Goal: Information Seeking & Learning: Find specific fact

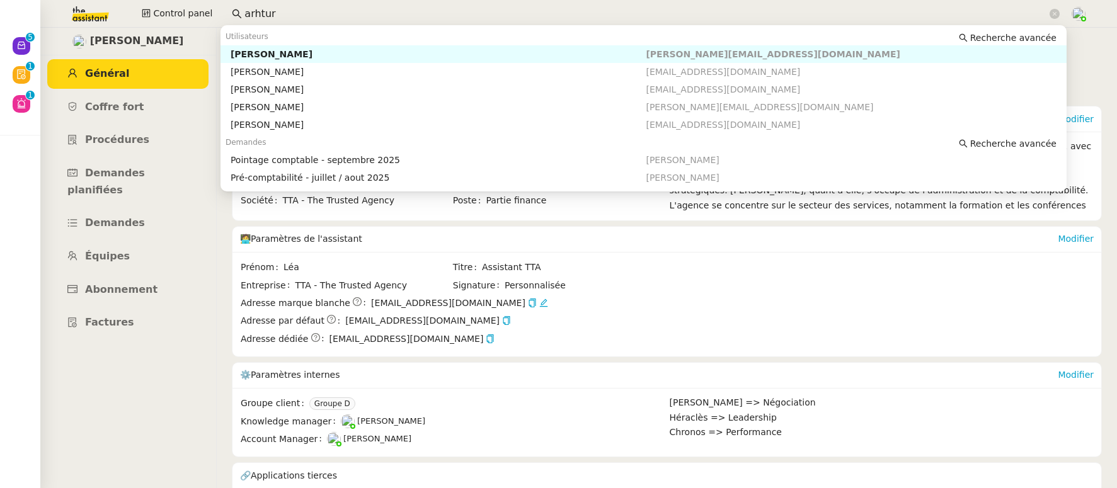
drag, startPoint x: 239, startPoint y: 16, endPoint x: 219, endPoint y: 14, distance: 20.2
click at [219, 14] on div "Control panel arhtur" at bounding box center [558, 14] width 1054 height 28
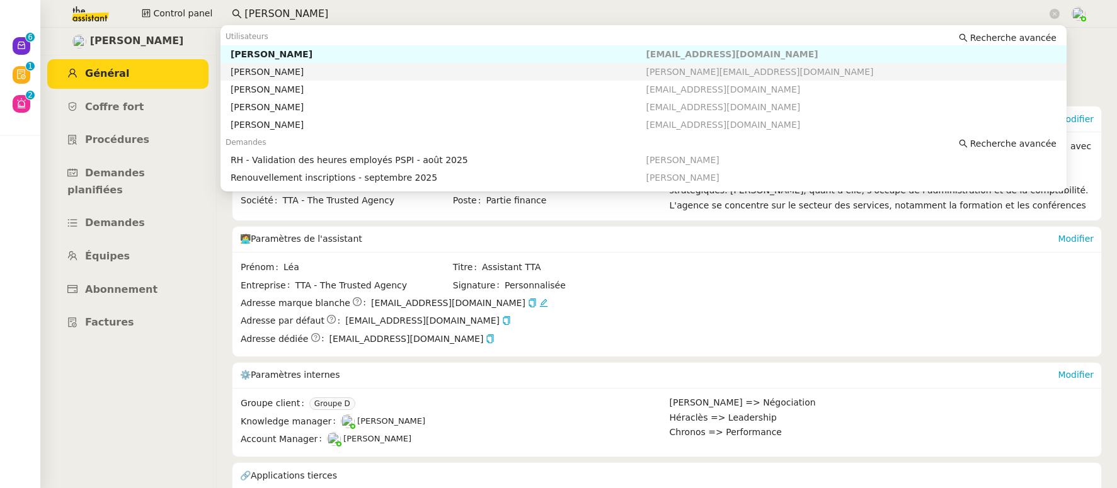
click at [298, 69] on div "Johanna Massa" at bounding box center [439, 71] width 416 height 11
type input "johann"
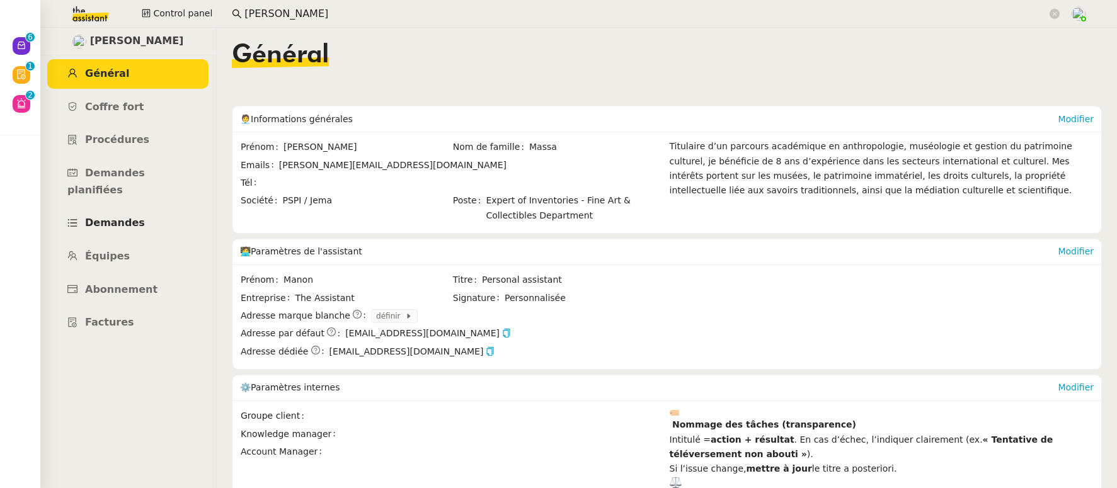
click at [114, 217] on span "Demandes" at bounding box center [115, 223] width 60 height 12
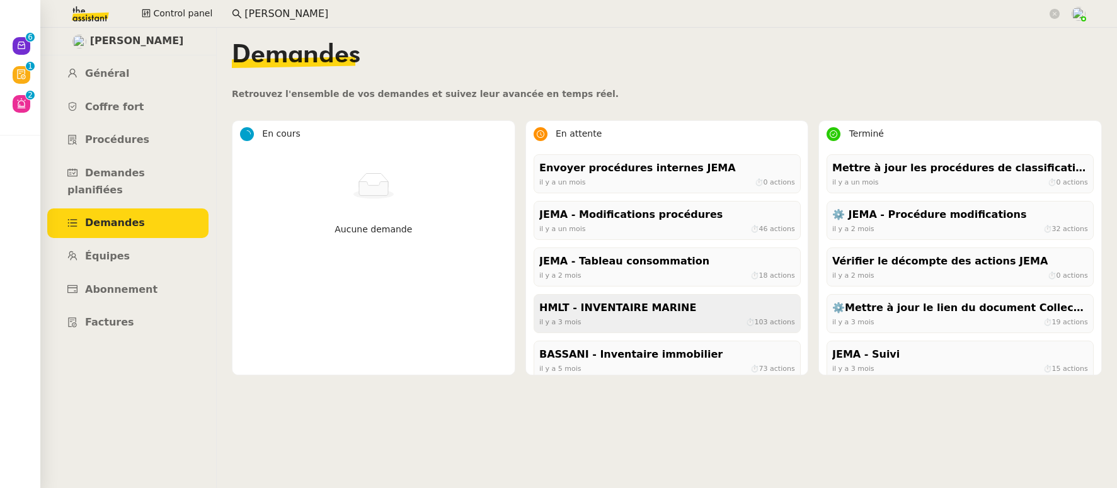
click at [598, 304] on div "HMLT - INVENTAIRE MARINE" at bounding box center [667, 308] width 256 height 17
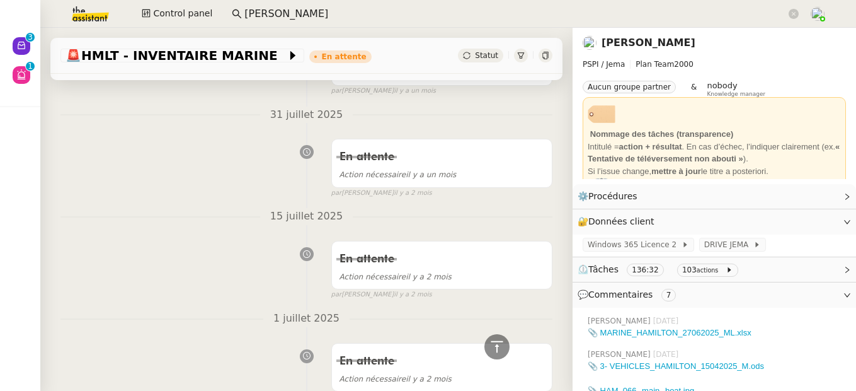
scroll to position [450, 0]
click at [620, 46] on link "Johanna Massa" at bounding box center [649, 43] width 94 height 12
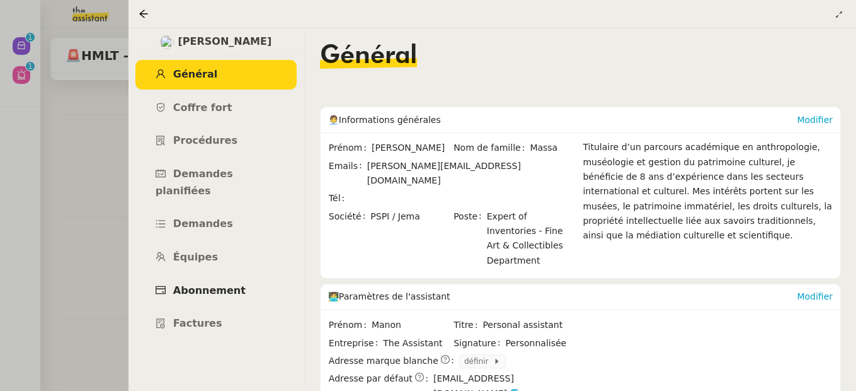
click at [199, 284] on span "Abonnement" at bounding box center [209, 290] width 72 height 12
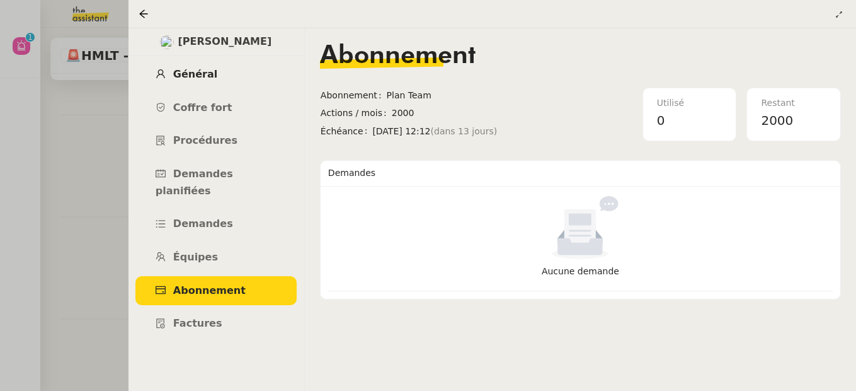
click at [200, 72] on span "Général" at bounding box center [195, 74] width 44 height 12
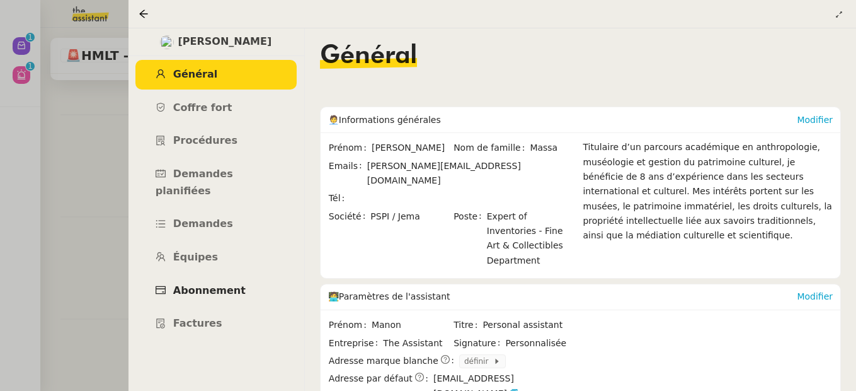
click at [215, 284] on span "Abonnement" at bounding box center [209, 290] width 72 height 12
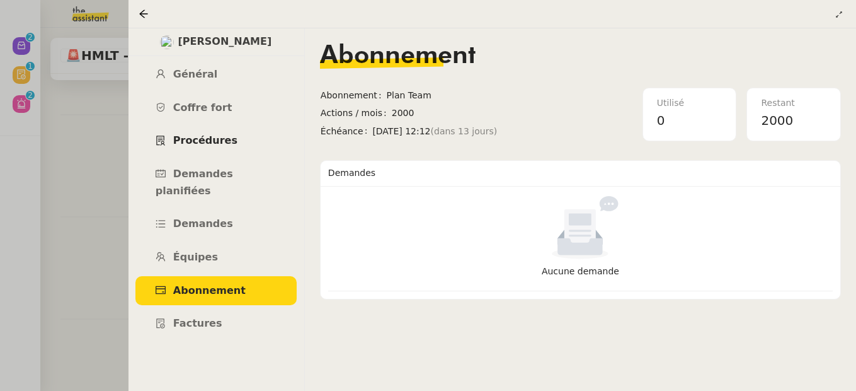
click at [194, 137] on span "Procédures" at bounding box center [205, 140] width 64 height 12
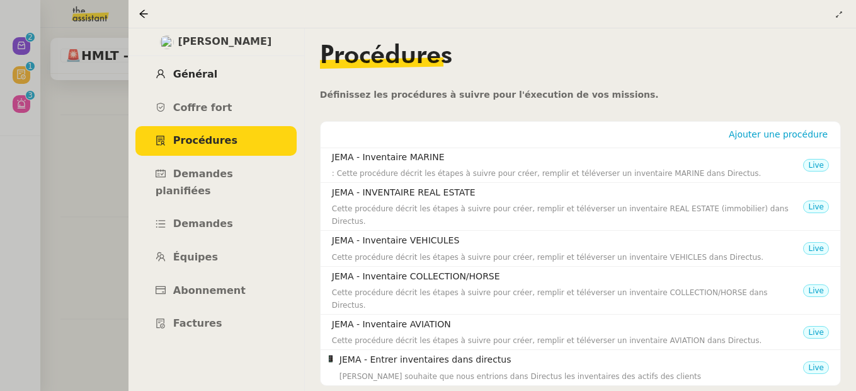
click at [194, 78] on span "Général" at bounding box center [195, 74] width 44 height 12
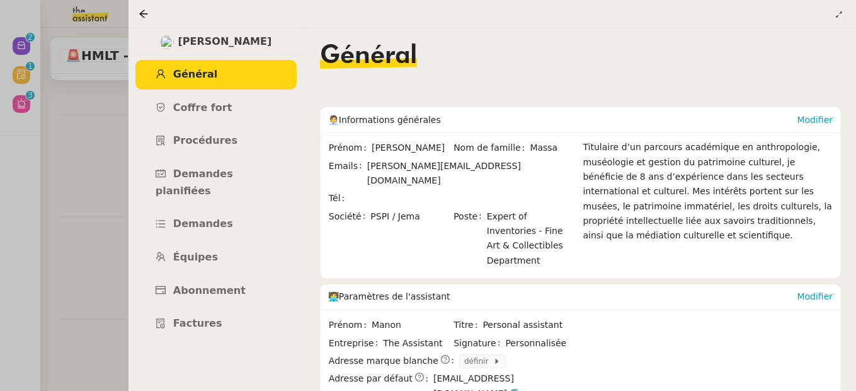
click at [416, 164] on span "johanna@pspi.ch" at bounding box center [444, 173] width 154 height 25
drag, startPoint x: 438, startPoint y: 166, endPoint x: 362, endPoint y: 167, distance: 76.2
click at [362, 167] on div "Emails johanna@pspi.ch" at bounding box center [453, 174] width 249 height 30
copy div "johanna@pspi.ch"
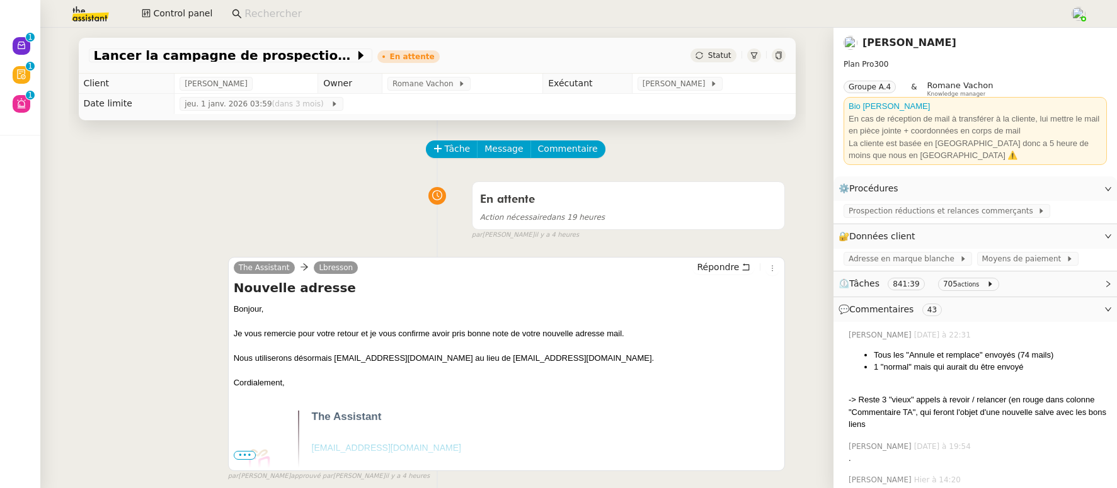
click at [398, 16] on input at bounding box center [650, 14] width 813 height 17
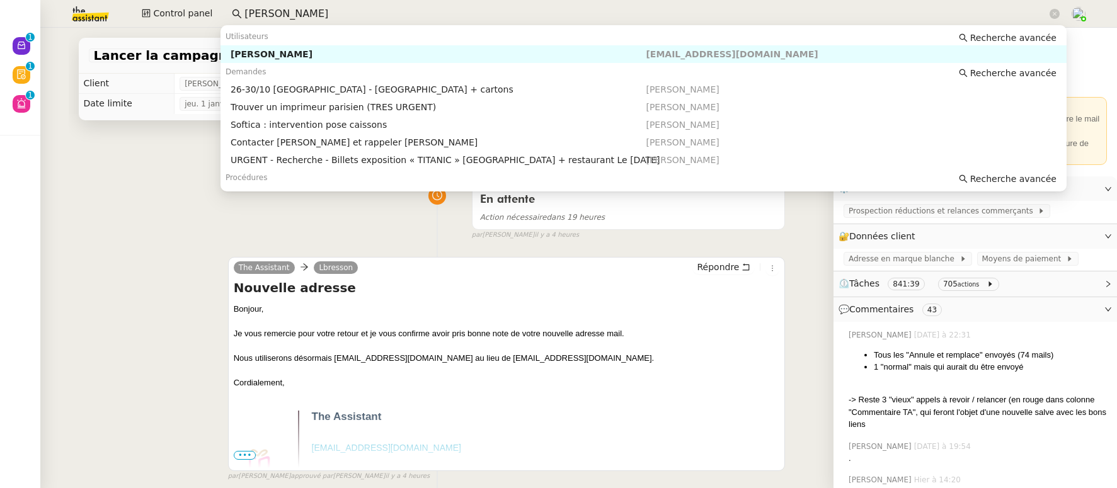
click at [358, 54] on div "[PERSON_NAME]" at bounding box center [439, 54] width 416 height 11
type input "pierre mer"
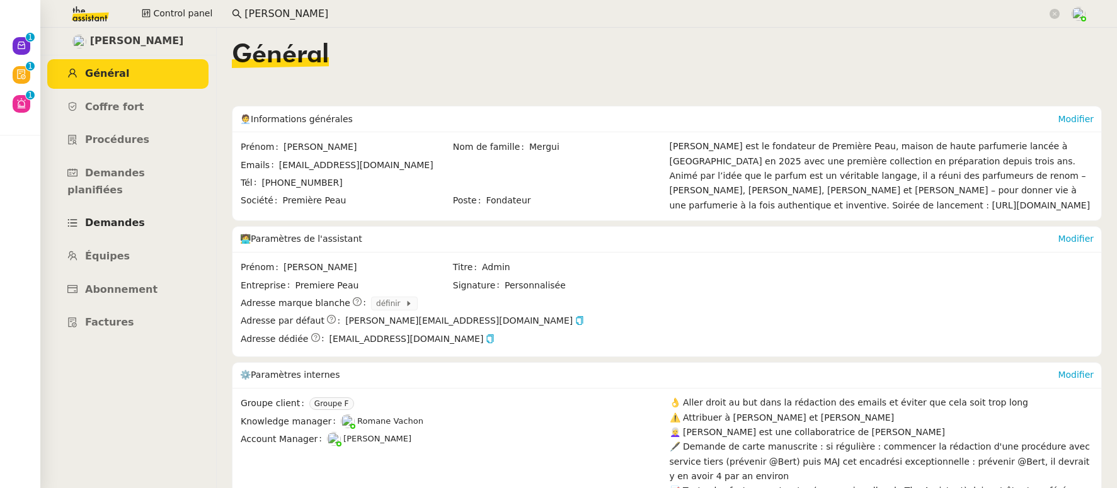
click at [138, 209] on link "Demandes" at bounding box center [127, 224] width 161 height 30
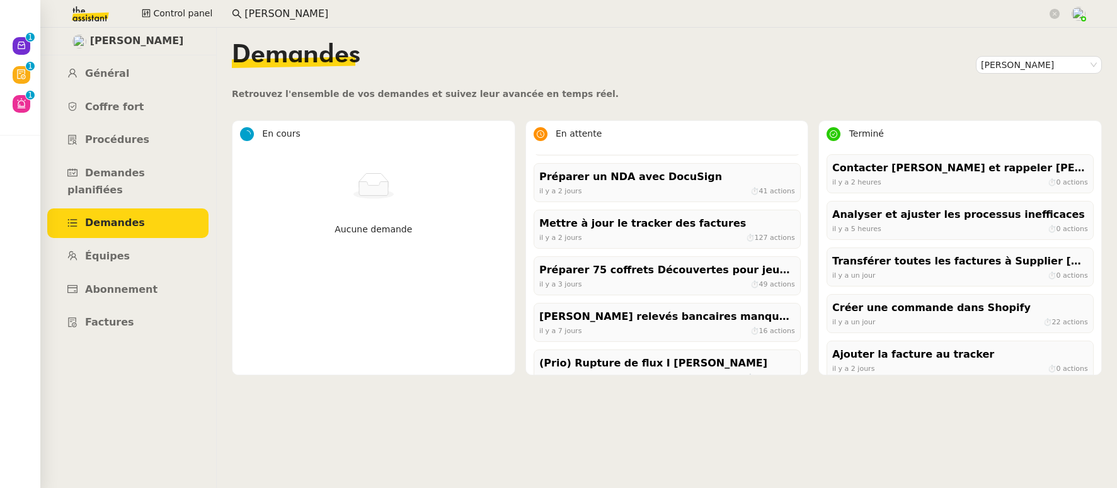
scroll to position [572, 0]
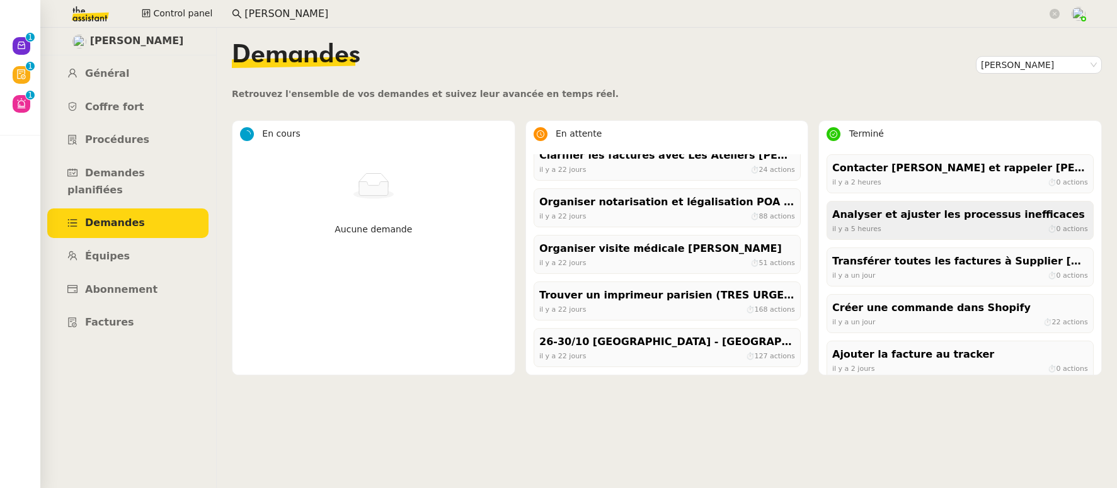
click at [833, 226] on span "il y a 5 heures" at bounding box center [856, 228] width 49 height 8
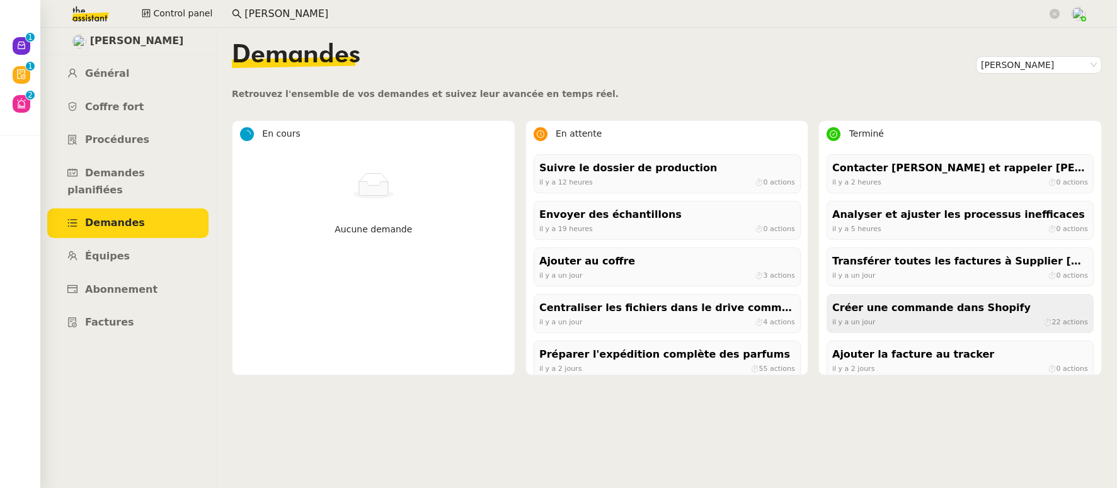
click at [871, 307] on div "Créer une commande dans Shopify" at bounding box center [960, 308] width 256 height 17
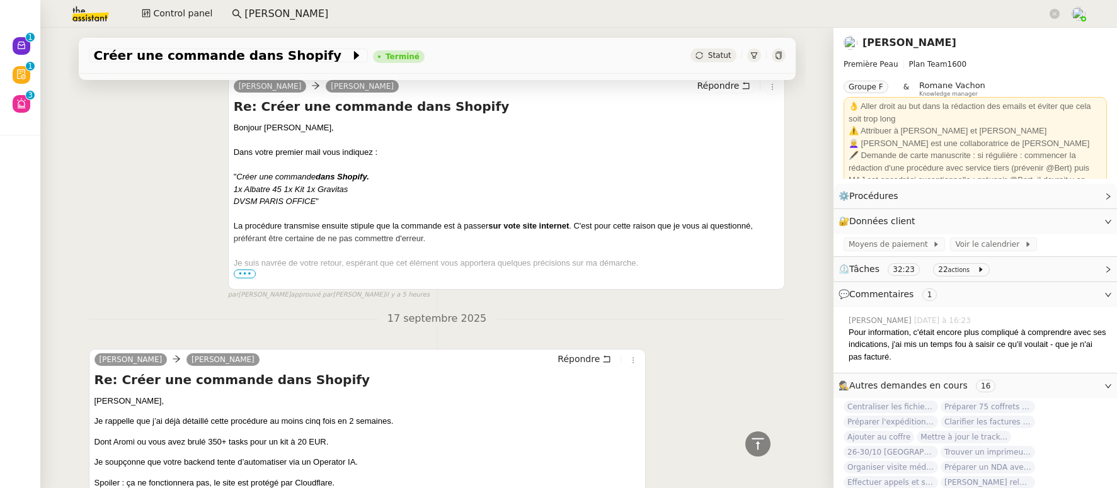
scroll to position [347, 0]
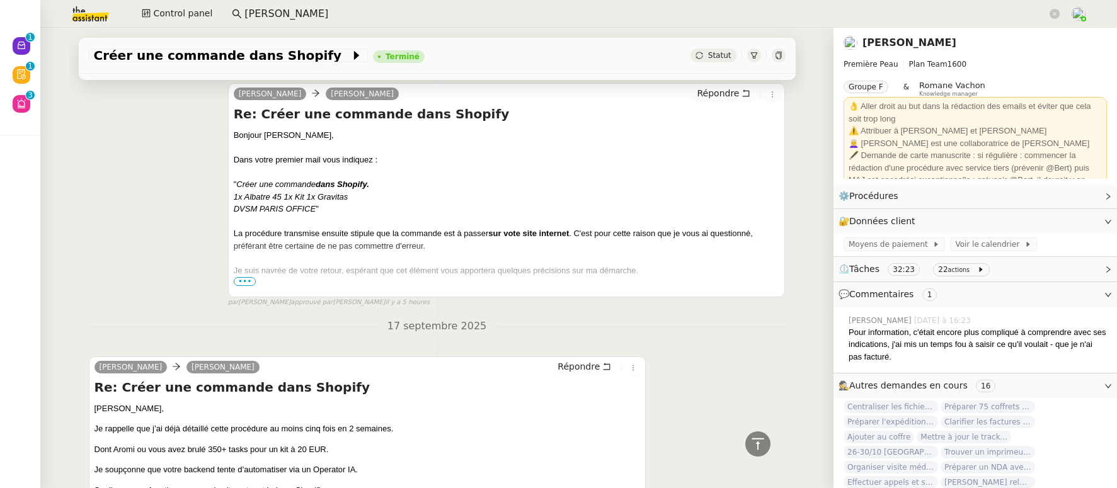
click at [235, 282] on span "•••" at bounding box center [245, 281] width 23 height 9
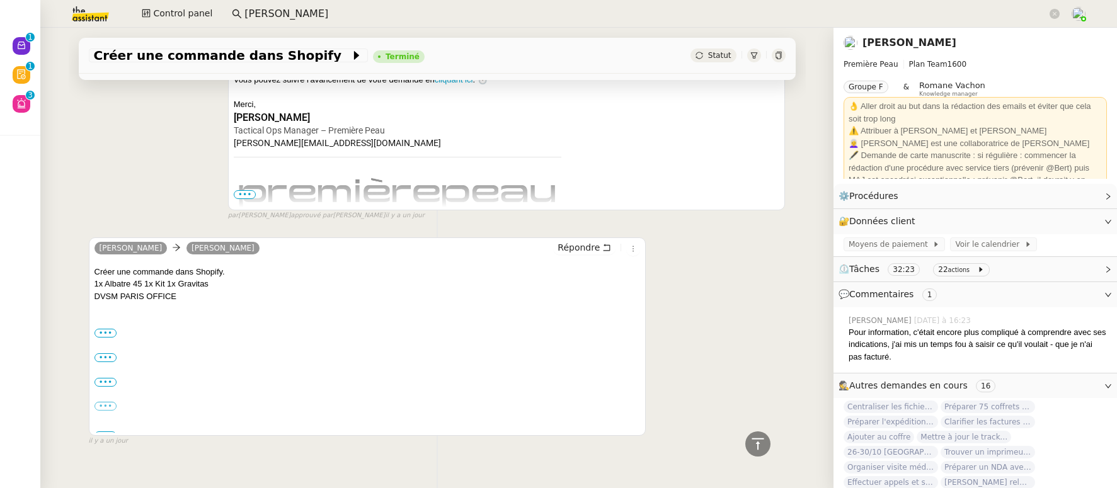
scroll to position [2916, 0]
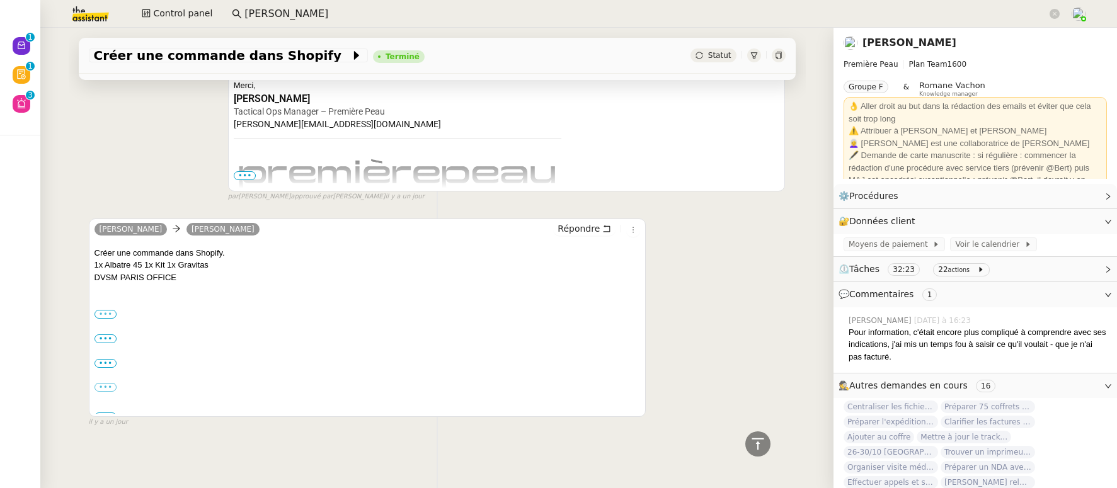
click at [96, 311] on label "•••" at bounding box center [105, 314] width 23 height 9
click at [0, 0] on input "•••" at bounding box center [0, 0] width 0 height 0
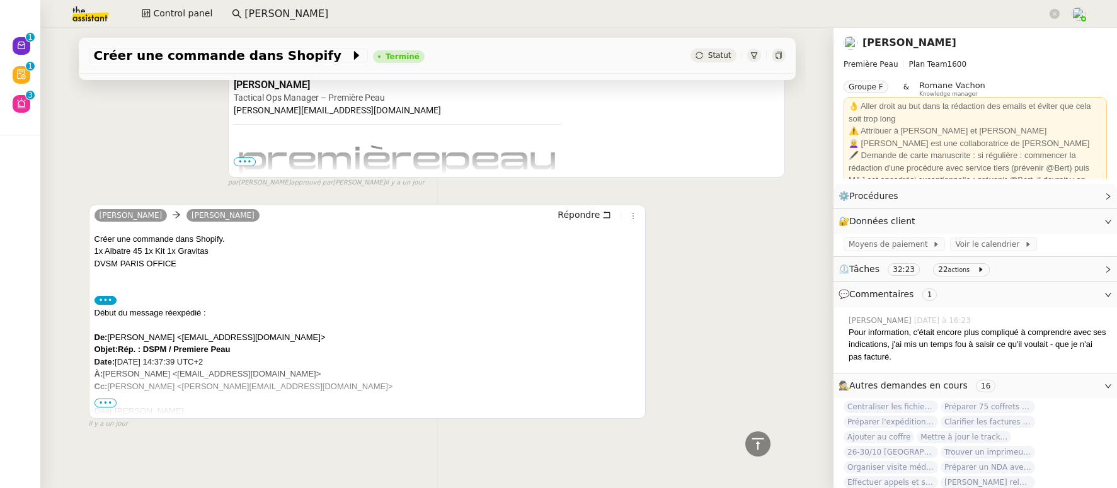
click at [98, 408] on span "•••" at bounding box center [105, 403] width 23 height 9
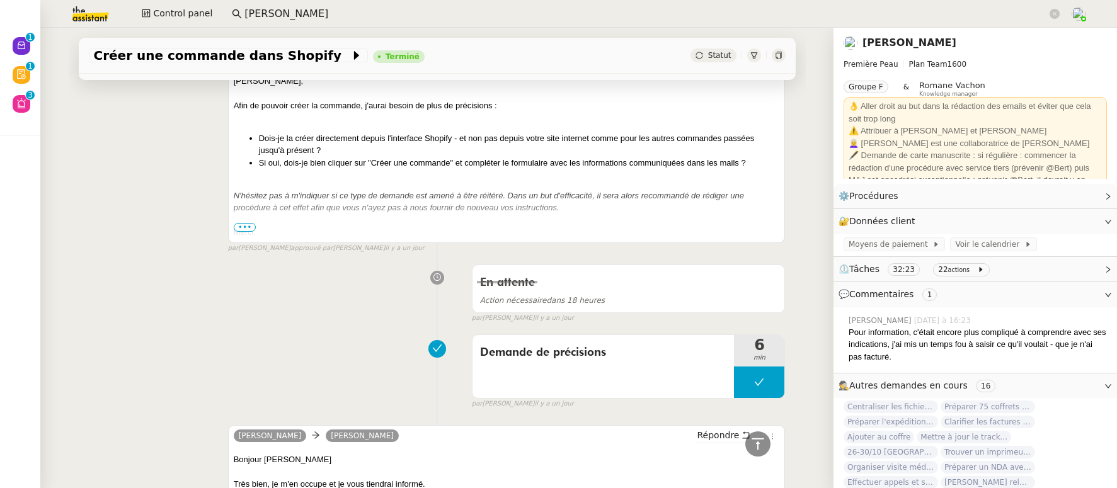
scroll to position [2419, 0]
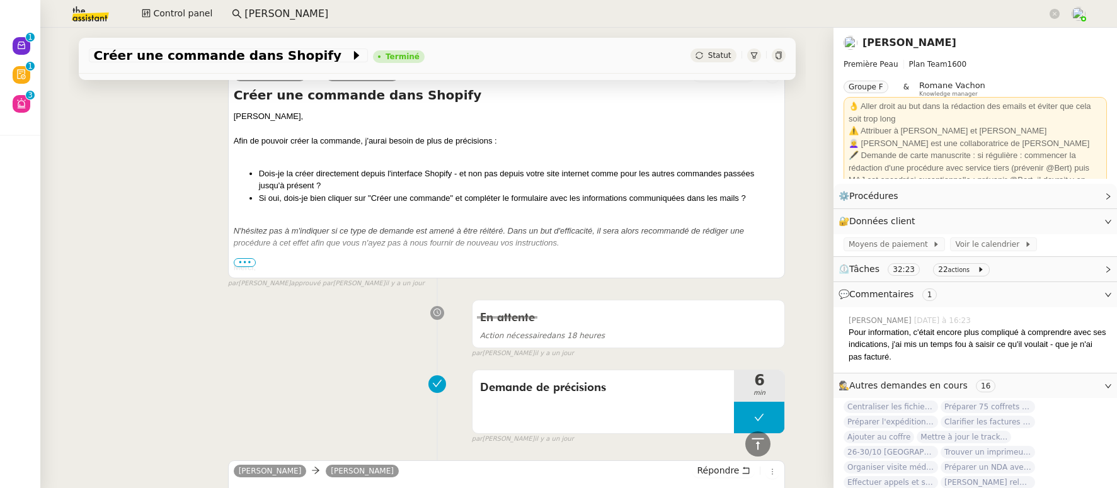
click at [237, 267] on span "•••" at bounding box center [245, 262] width 23 height 9
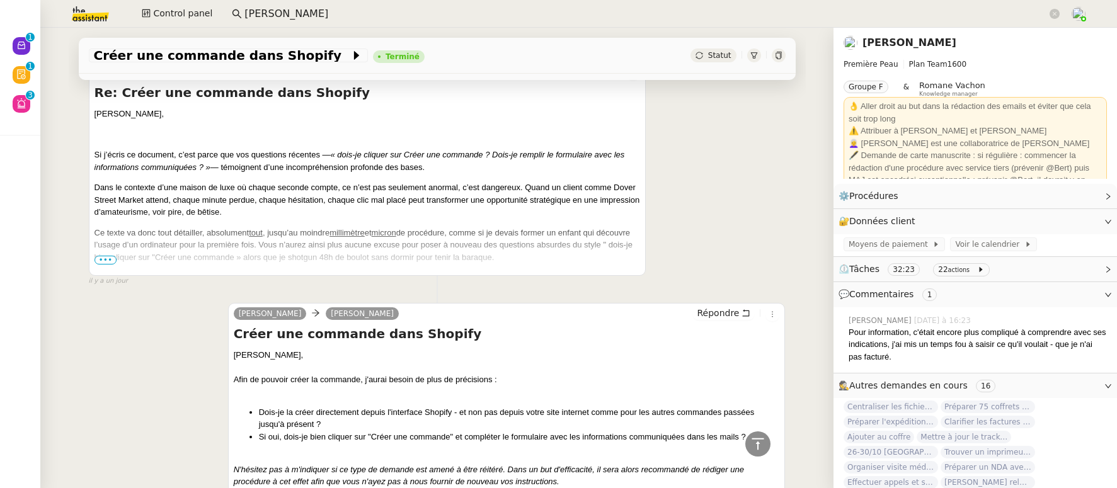
scroll to position [2170, 0]
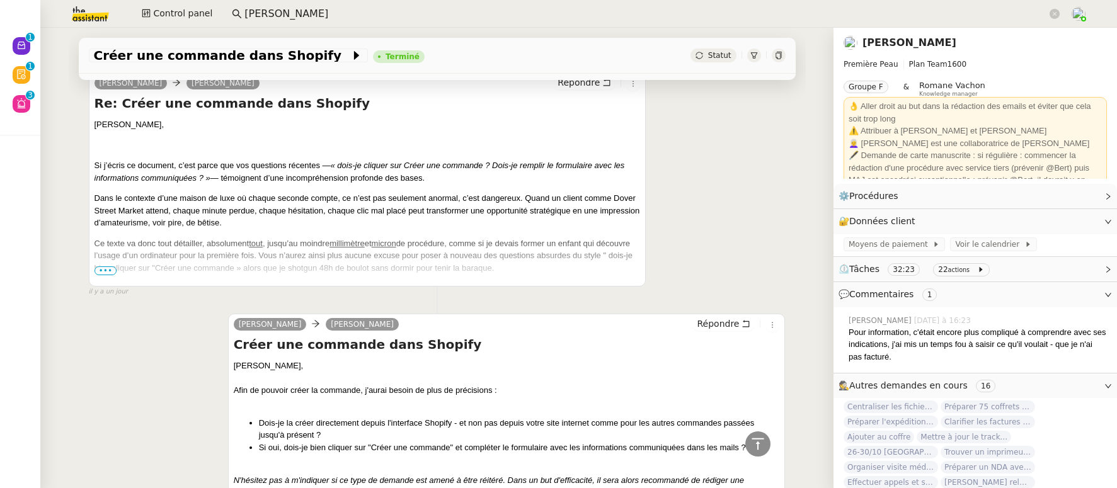
click at [103, 275] on span "•••" at bounding box center [105, 270] width 23 height 9
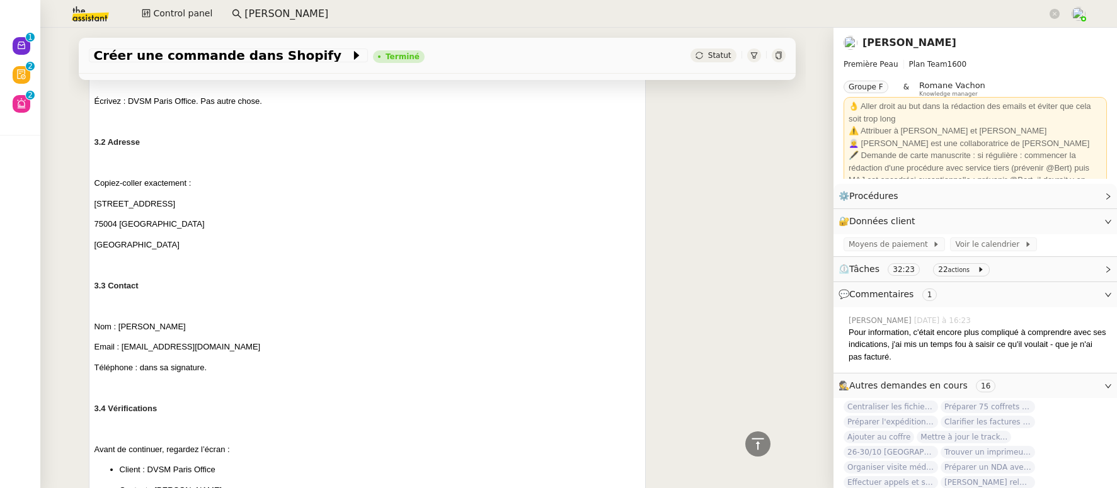
scroll to position [4415, 0]
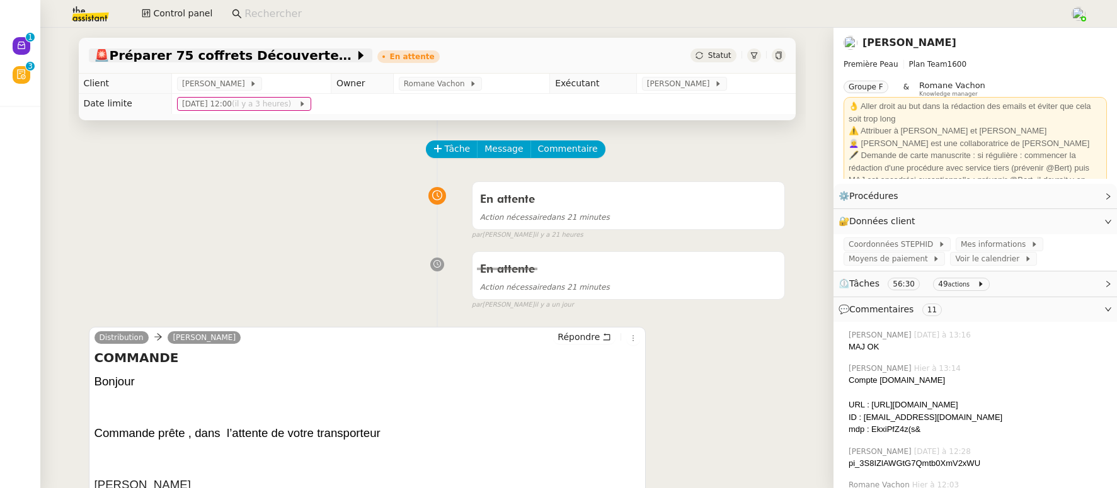
click at [208, 61] on span "🚨 Préparer 75 coffrets Découvertes pour [DATE] midi" at bounding box center [224, 55] width 261 height 13
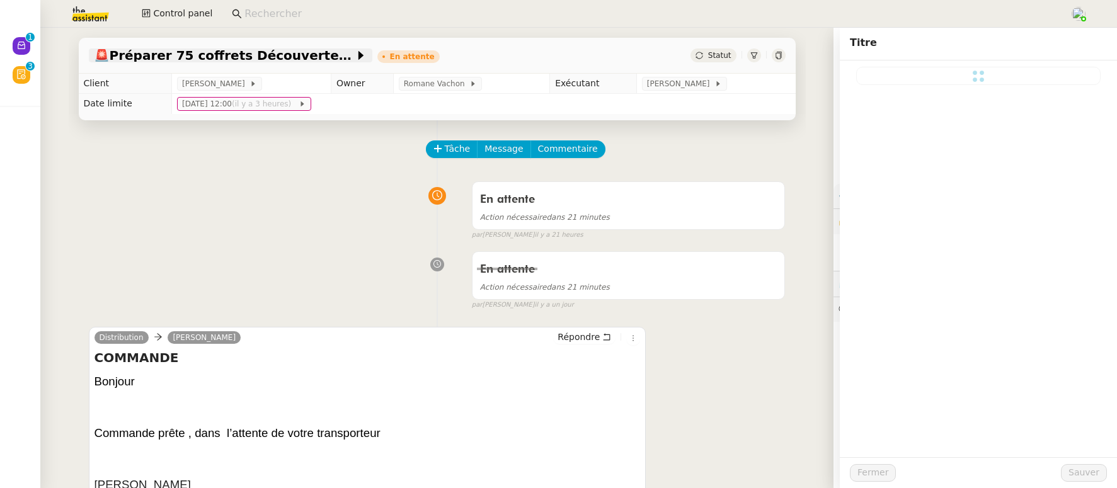
type input "Préparer 75 coffrets Découvertes pour jeudi midi"
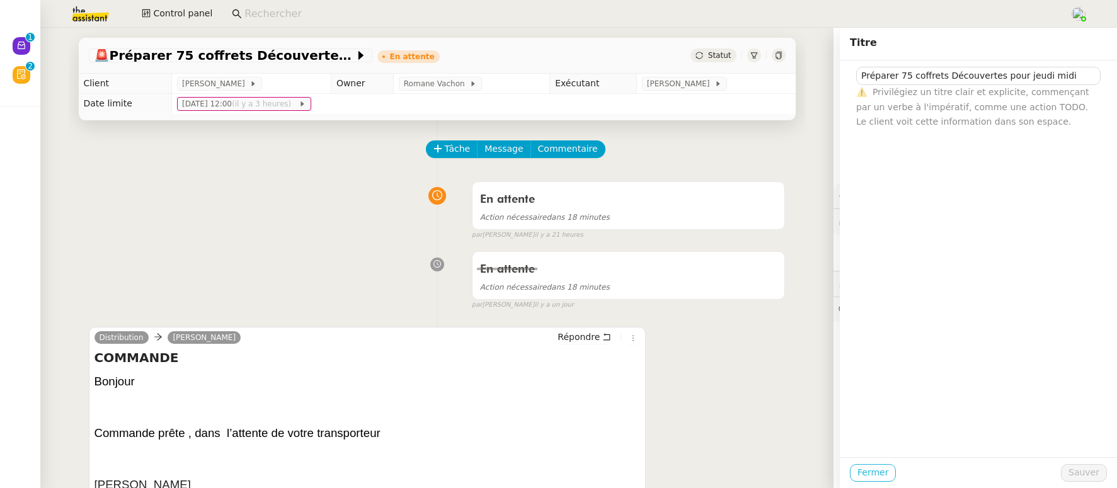
click at [857, 474] on span "Fermer" at bounding box center [872, 473] width 31 height 14
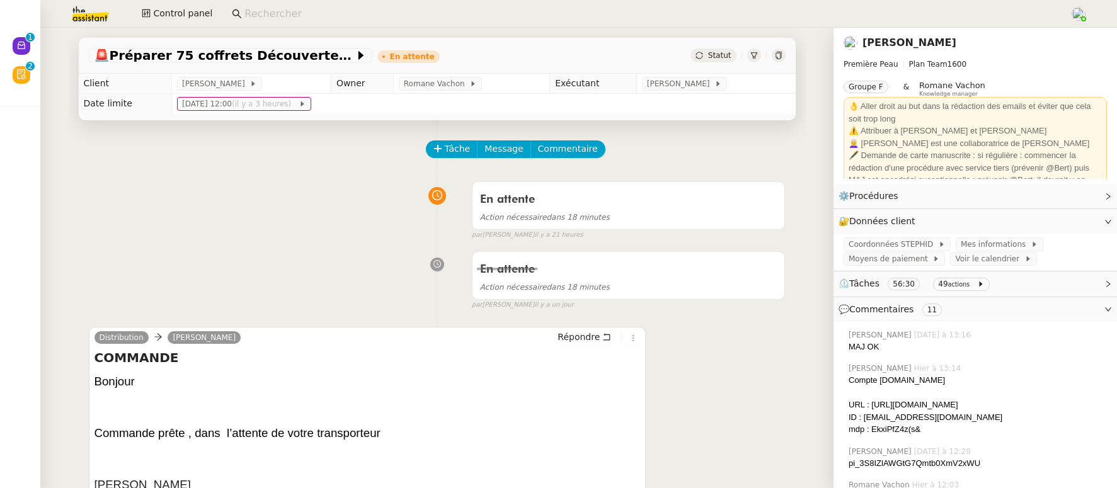
click at [884, 45] on link "[PERSON_NAME]" at bounding box center [909, 43] width 94 height 12
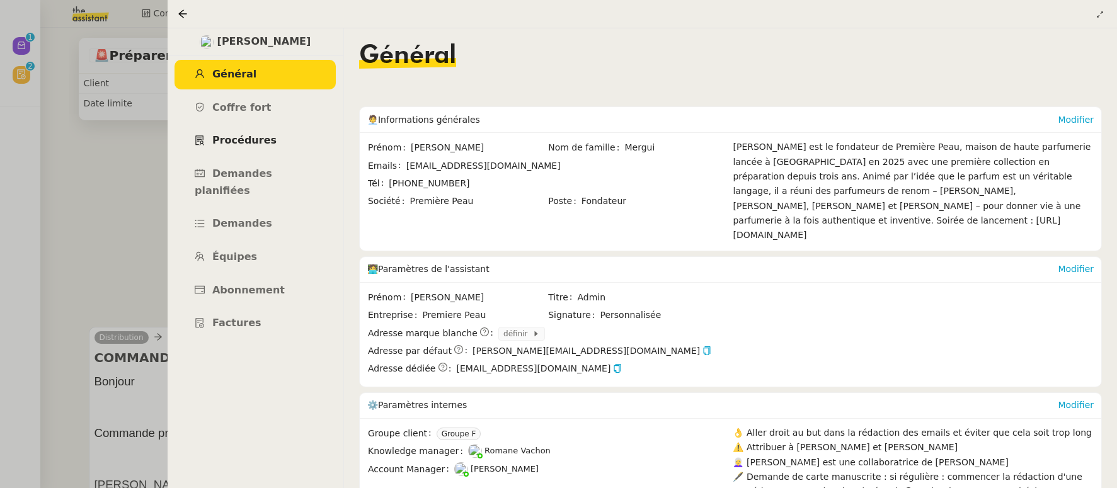
click at [225, 143] on span "Procédures" at bounding box center [244, 140] width 64 height 12
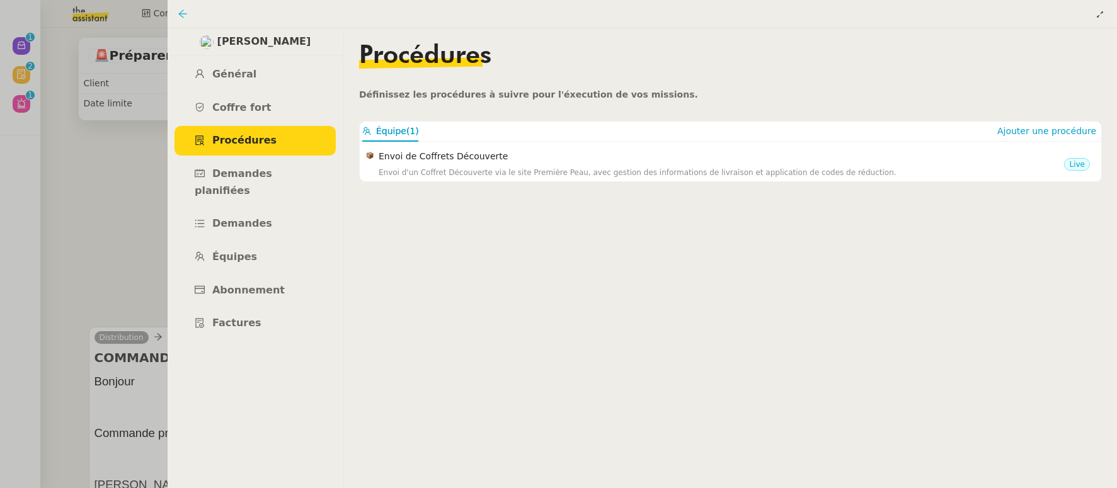
click at [183, 11] on icon at bounding box center [183, 14] width 10 height 10
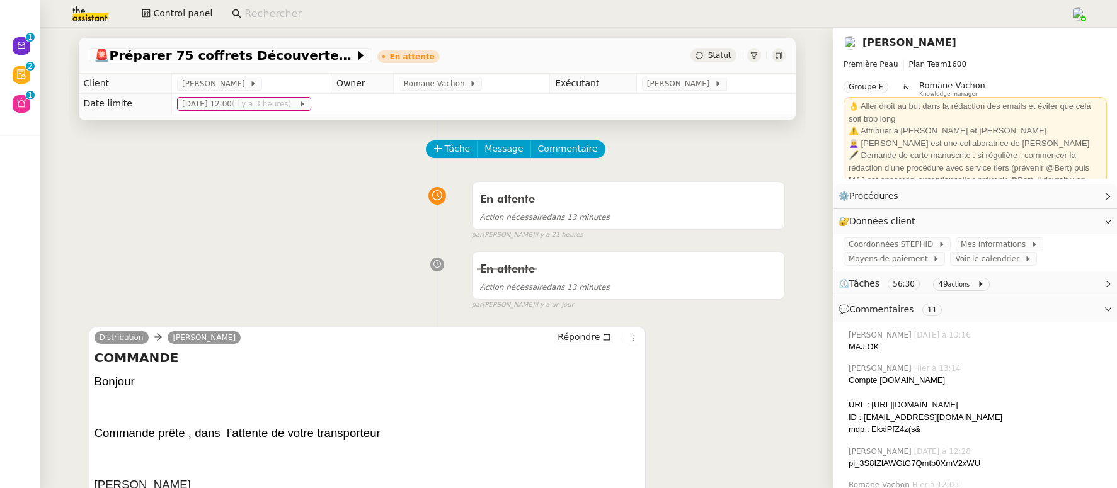
click at [299, 17] on input at bounding box center [650, 14] width 813 height 17
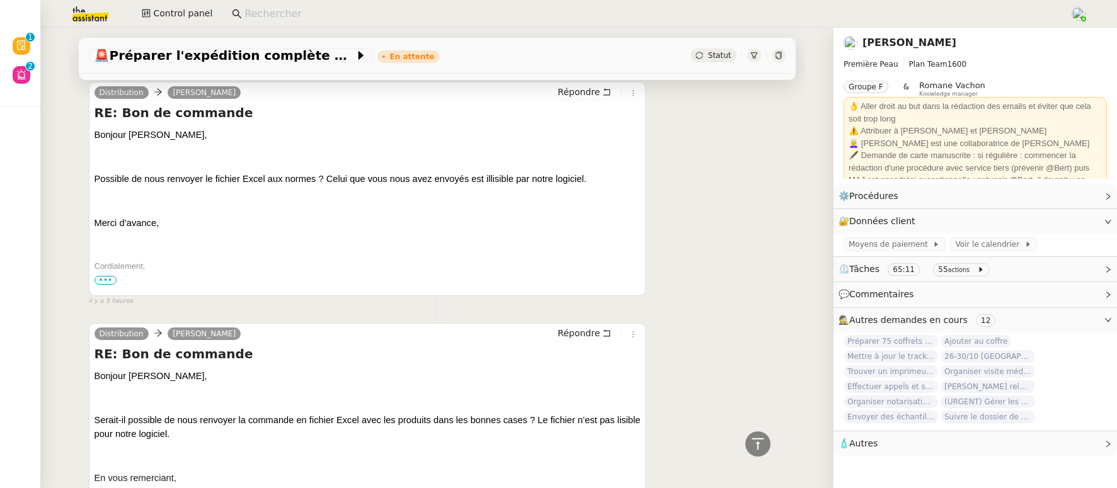
scroll to position [896, 0]
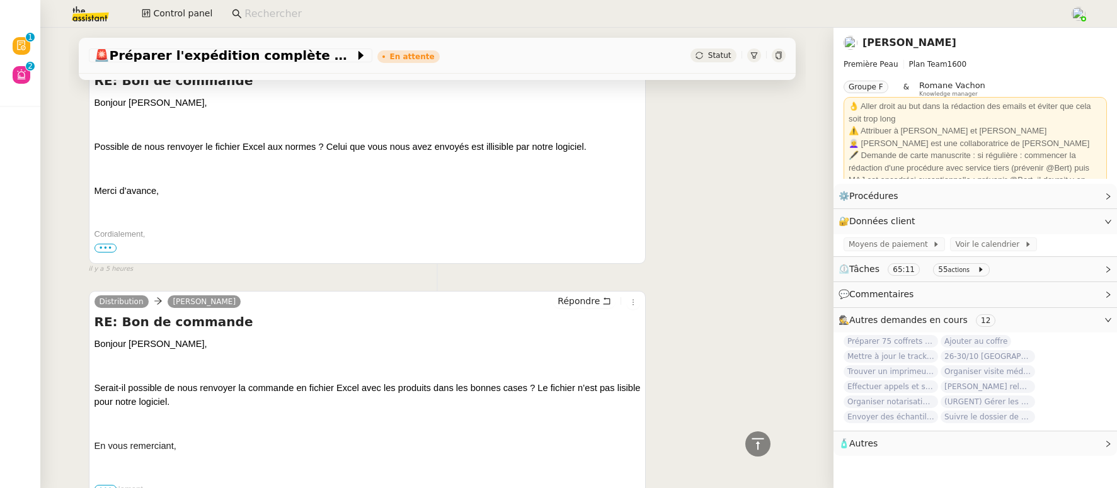
click at [103, 251] on span "•••" at bounding box center [105, 248] width 23 height 9
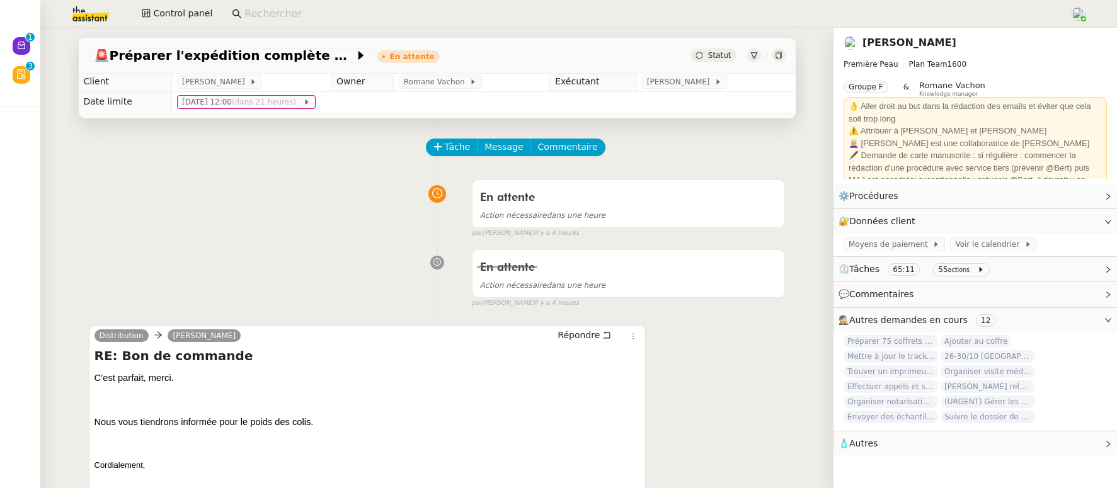
scroll to position [0, 0]
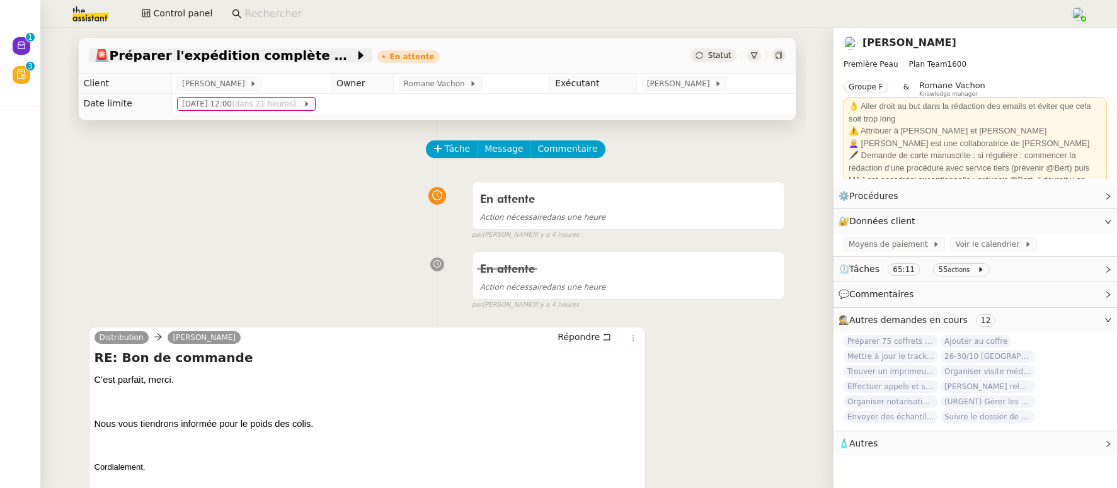
click at [197, 61] on span "🚨 Préparer l'expédition complète des parfums" at bounding box center [224, 55] width 261 height 13
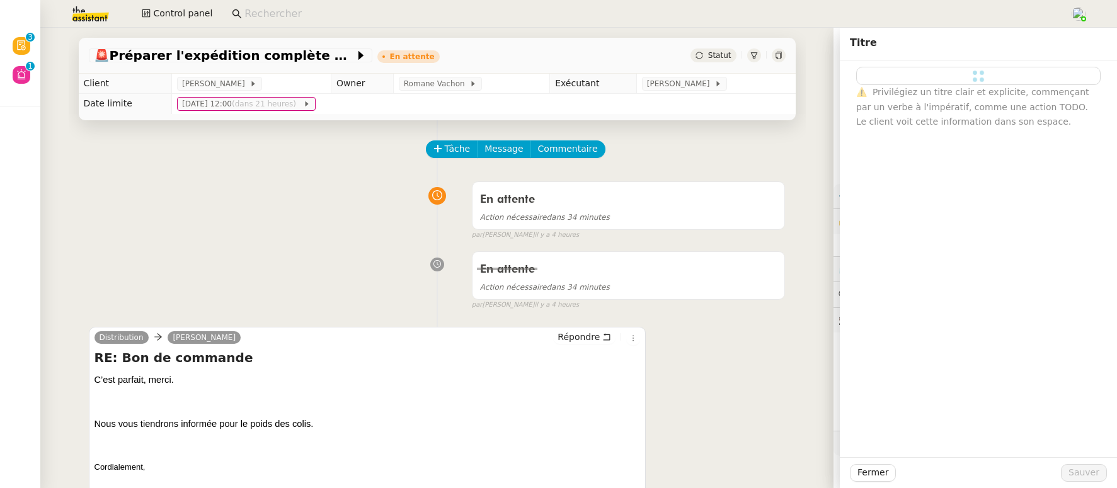
type input "Préparer l'expédition complète des parfums"
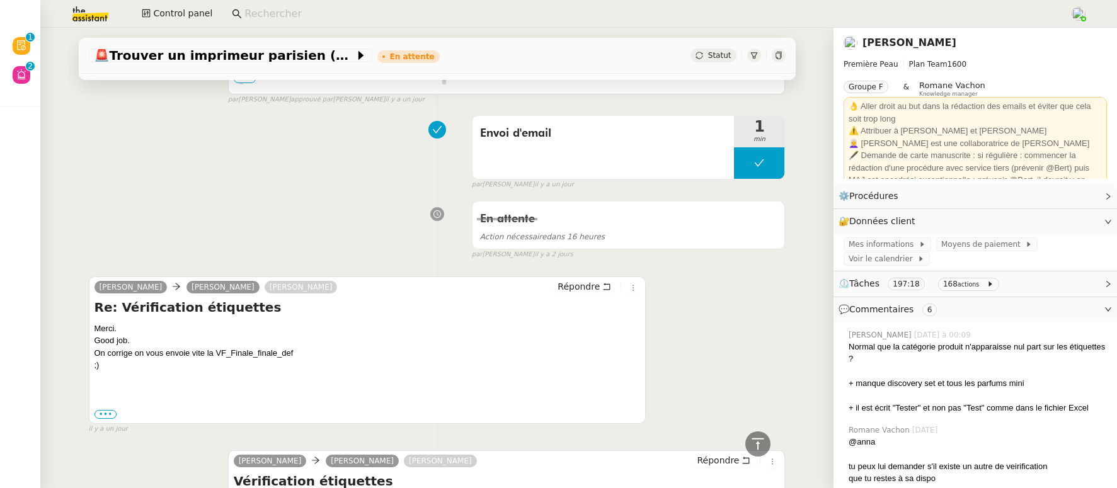
scroll to position [379, 0]
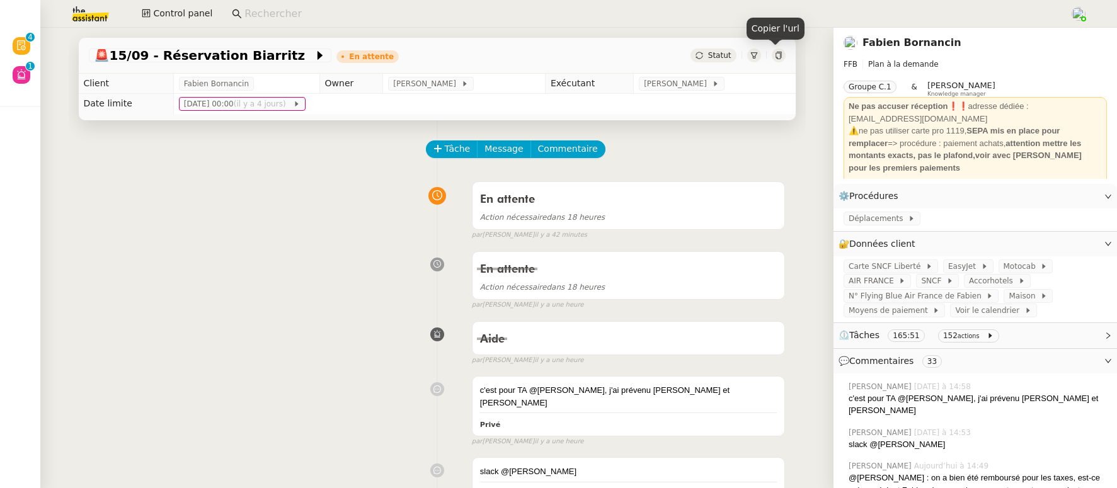
click at [775, 57] on icon at bounding box center [779, 56] width 8 height 8
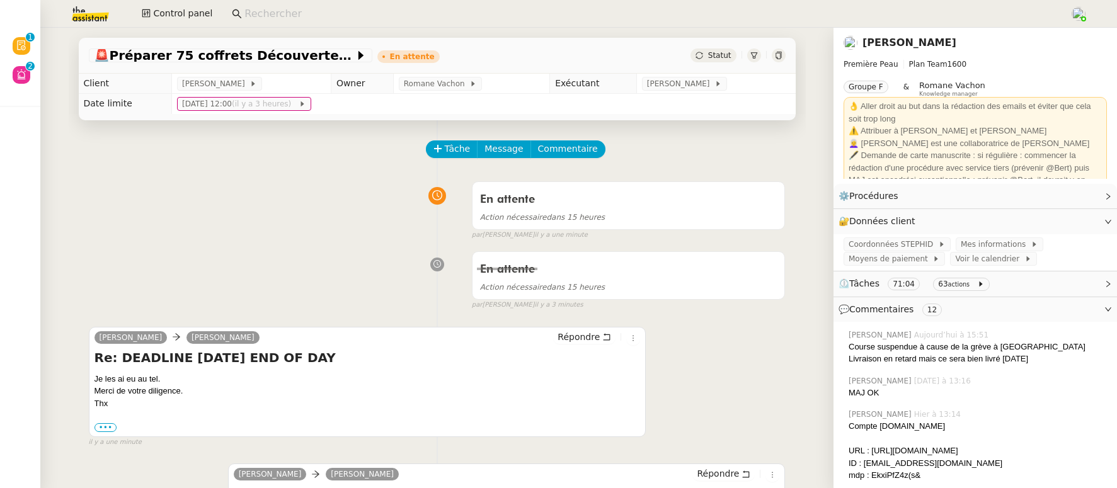
click at [299, 16] on input at bounding box center [650, 14] width 813 height 17
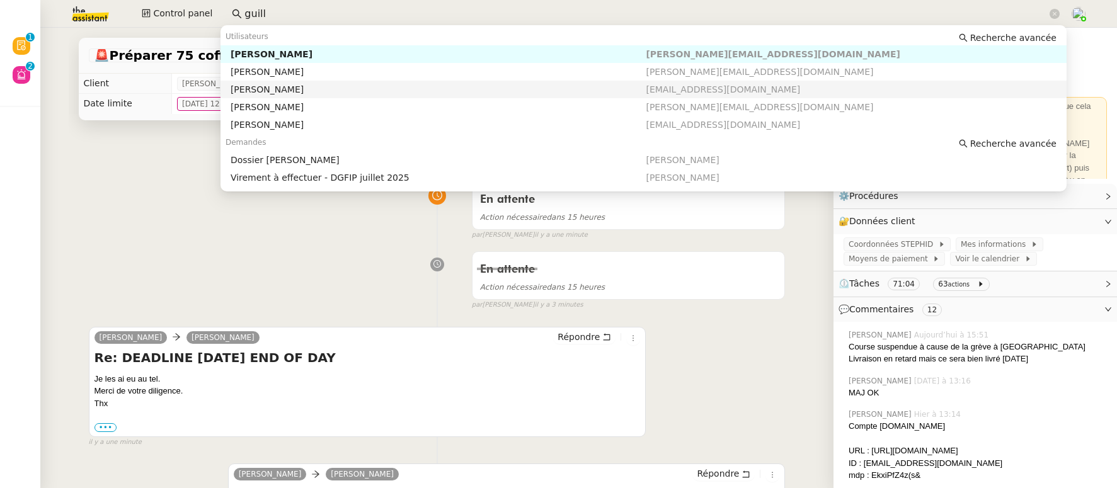
click at [343, 88] on div "Guillaume Champredonde" at bounding box center [439, 89] width 416 height 11
type input "guill"
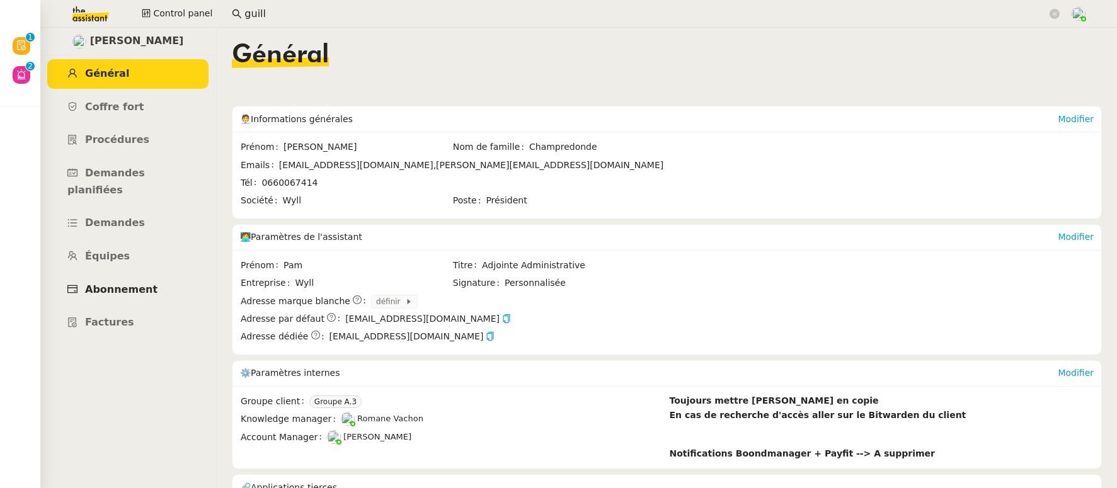
click at [132, 275] on link "Abonnement" at bounding box center [127, 290] width 161 height 30
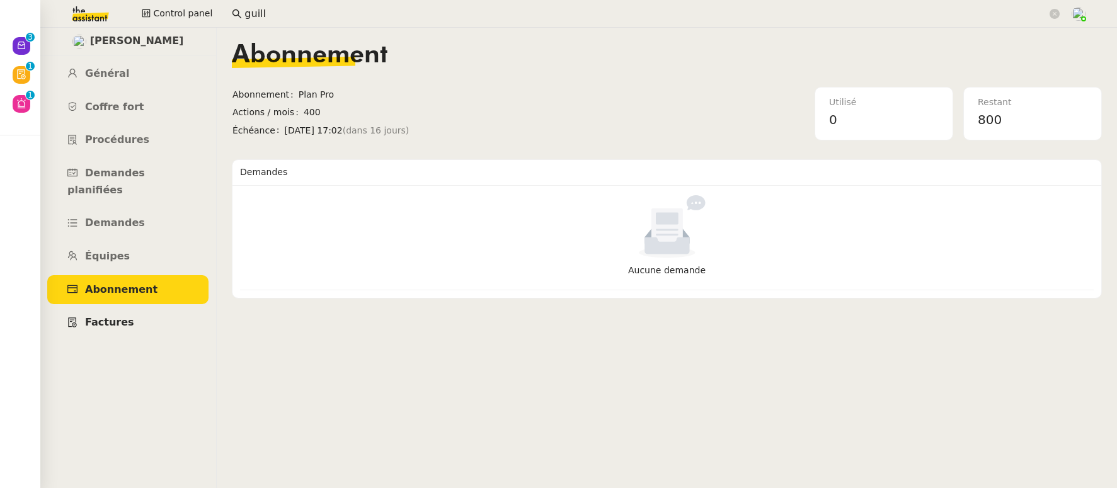
click at [118, 316] on span "Factures" at bounding box center [109, 322] width 49 height 12
click at [106, 68] on span "Général" at bounding box center [107, 73] width 44 height 12
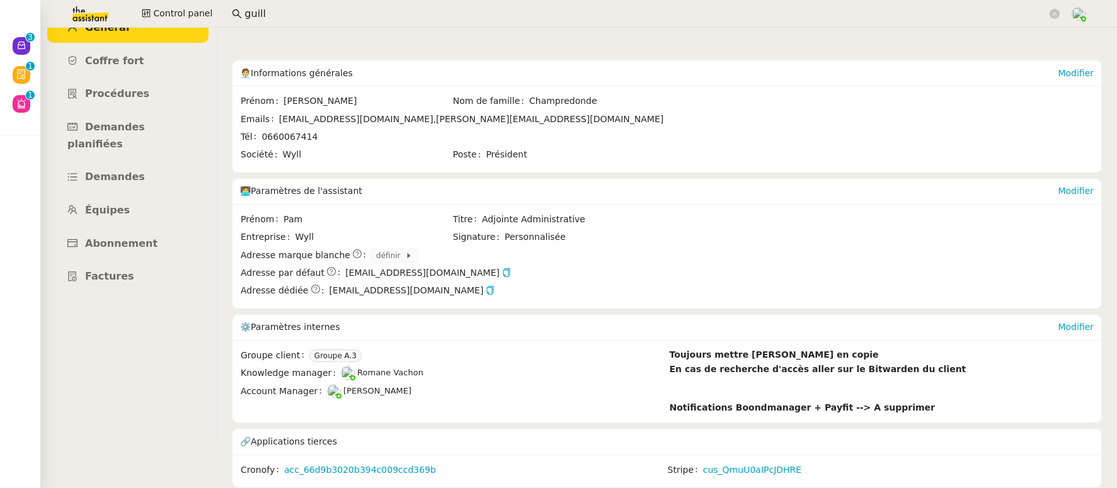
scroll to position [54, 0]
click at [728, 463] on link "cus_QmuU0aIPcJDHRE" at bounding box center [752, 470] width 98 height 14
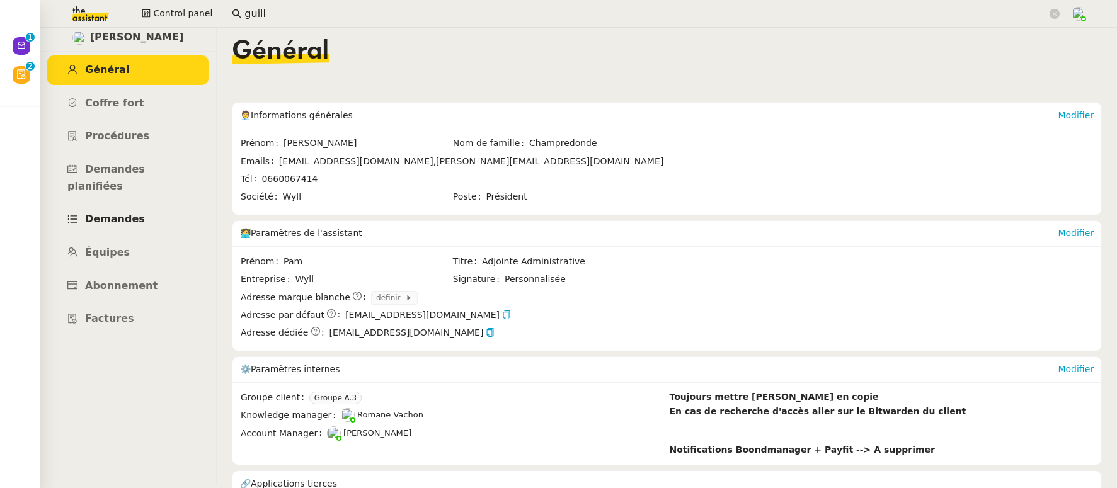
scroll to position [0, 0]
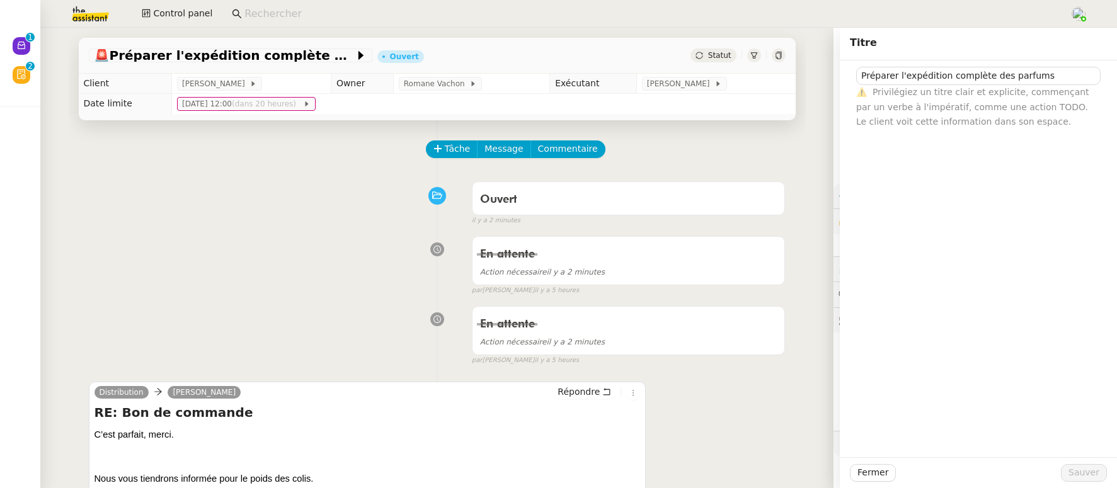
click at [333, 12] on input at bounding box center [650, 14] width 813 height 17
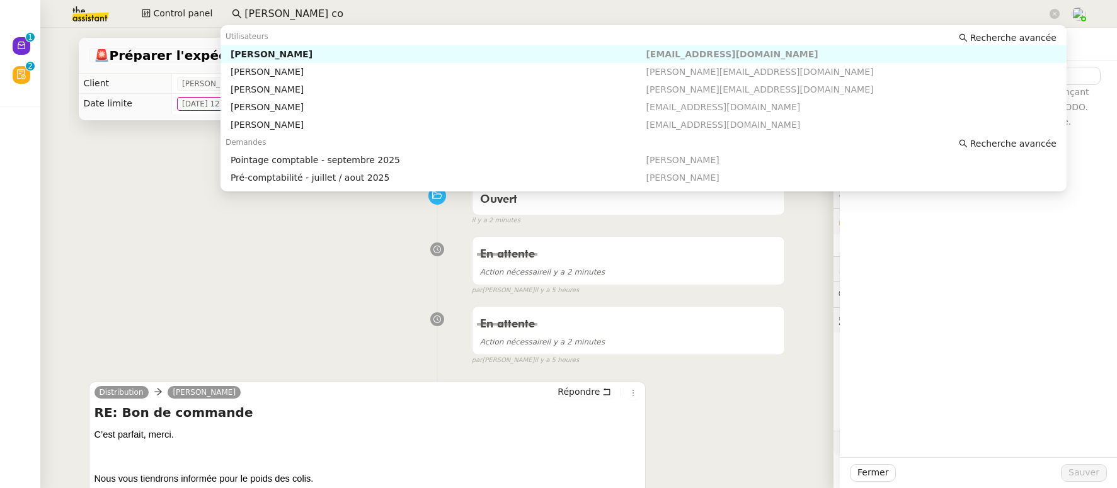
click at [329, 47] on nz-auto-option "[PERSON_NAME] [EMAIL_ADDRESS][DOMAIN_NAME]" at bounding box center [643, 54] width 846 height 18
type input "[PERSON_NAME] co"
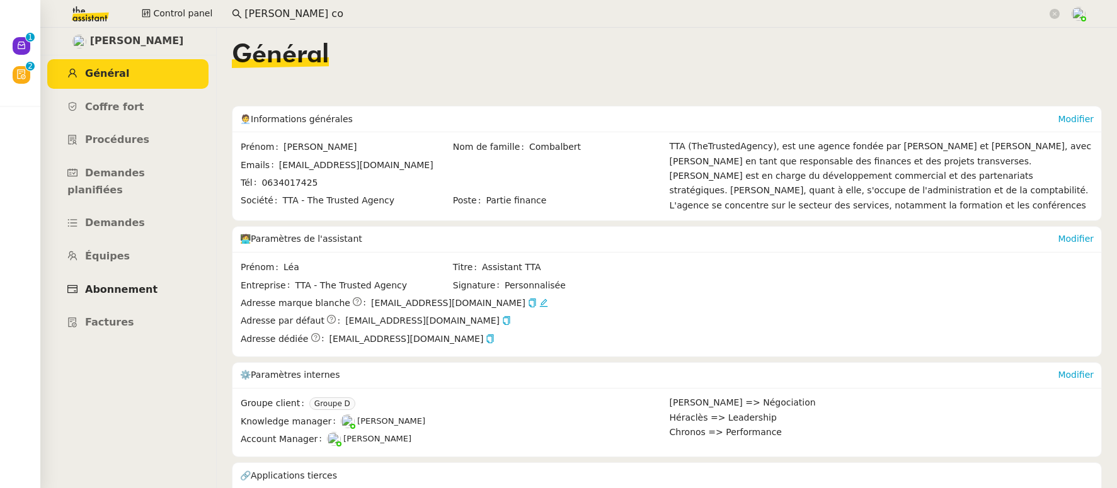
click at [113, 278] on link "Abonnement" at bounding box center [127, 290] width 161 height 30
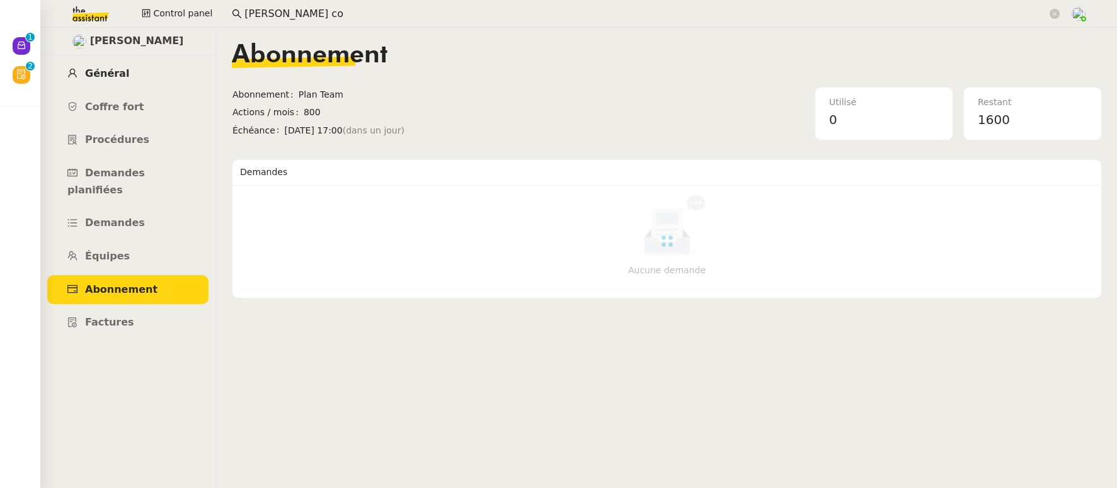
click at [113, 74] on span "Général" at bounding box center [107, 73] width 44 height 12
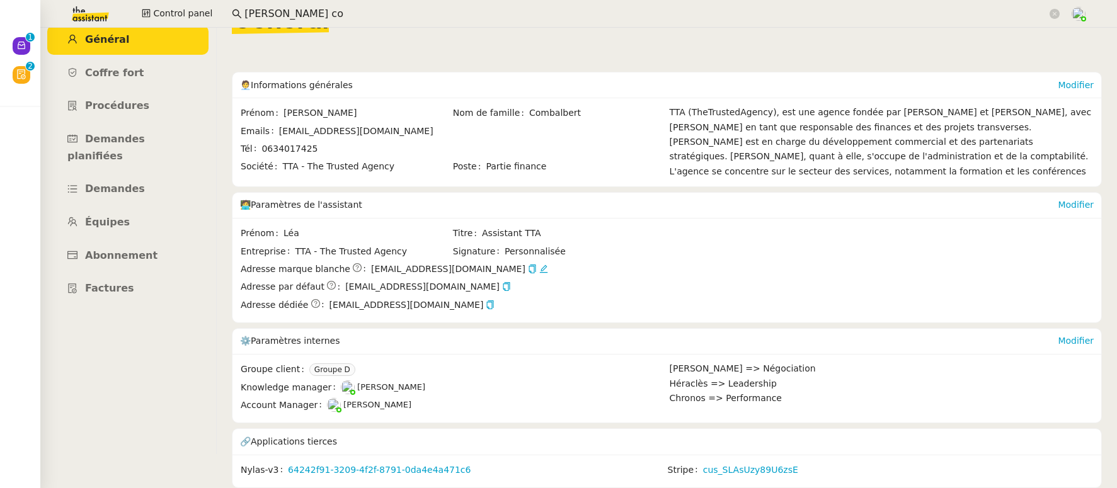
scroll to position [41, 0]
click at [716, 464] on link "cus_SLAsUzy89U6zsE" at bounding box center [750, 470] width 95 height 14
